Goal: Task Accomplishment & Management: Manage account settings

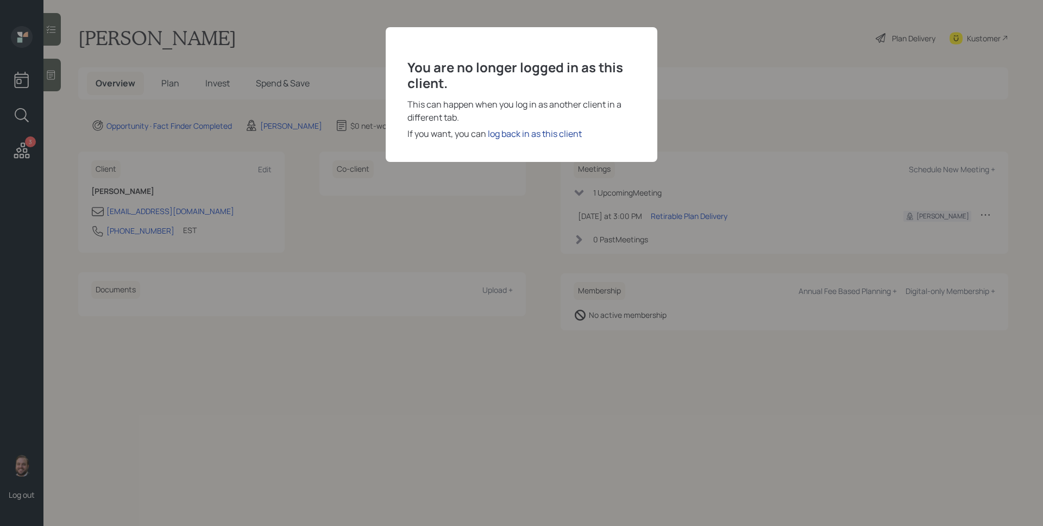
click at [525, 133] on div "log back in as this client" at bounding box center [535, 133] width 94 height 13
